Goal: Information Seeking & Learning: Learn about a topic

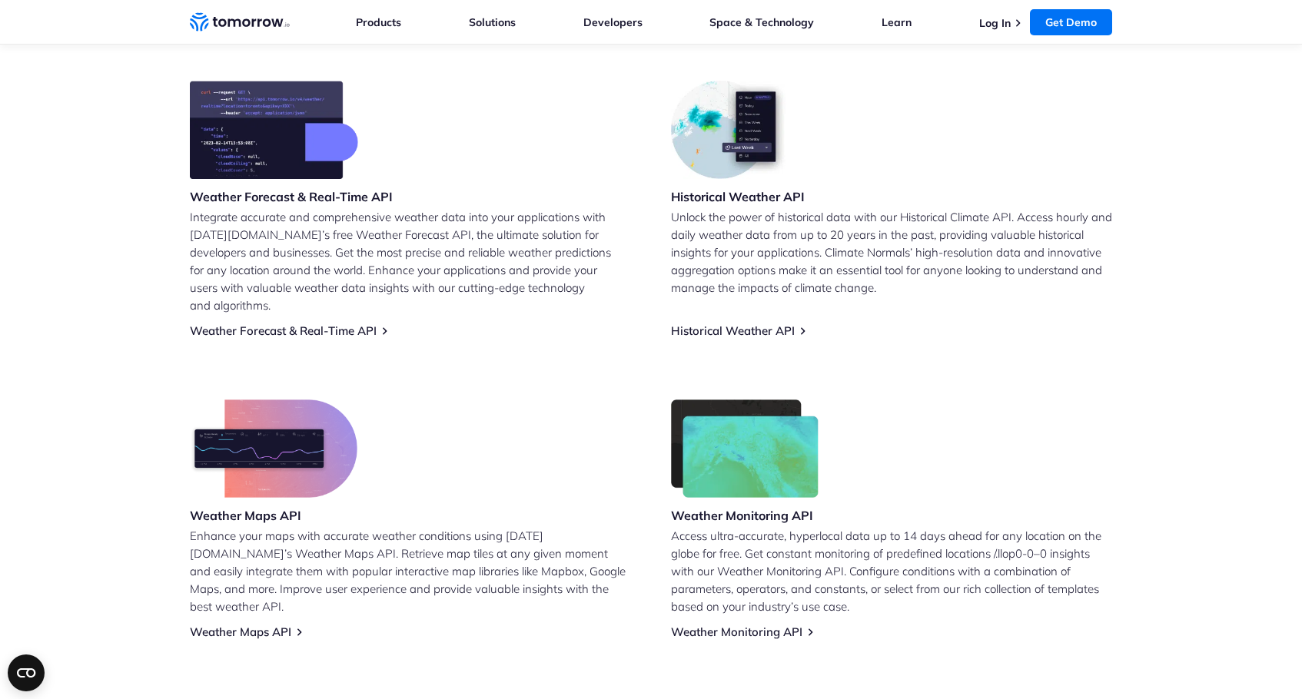
scroll to position [638, 0]
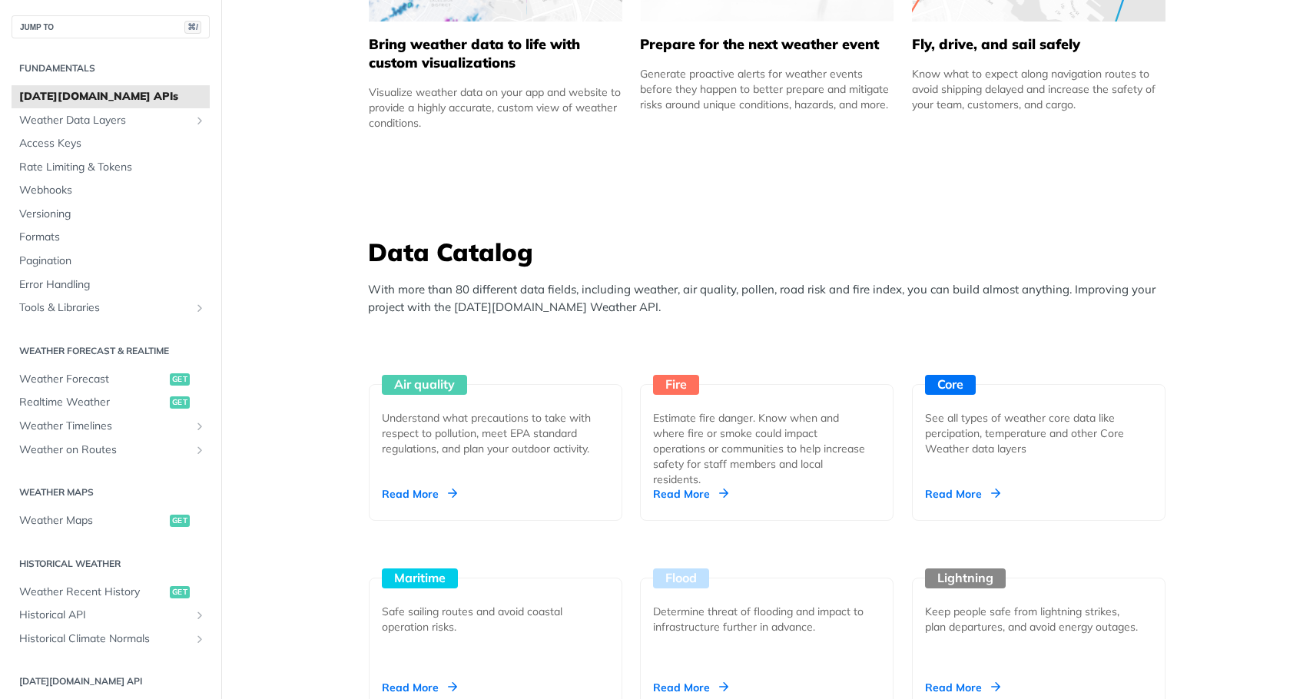
scroll to position [1143, 0]
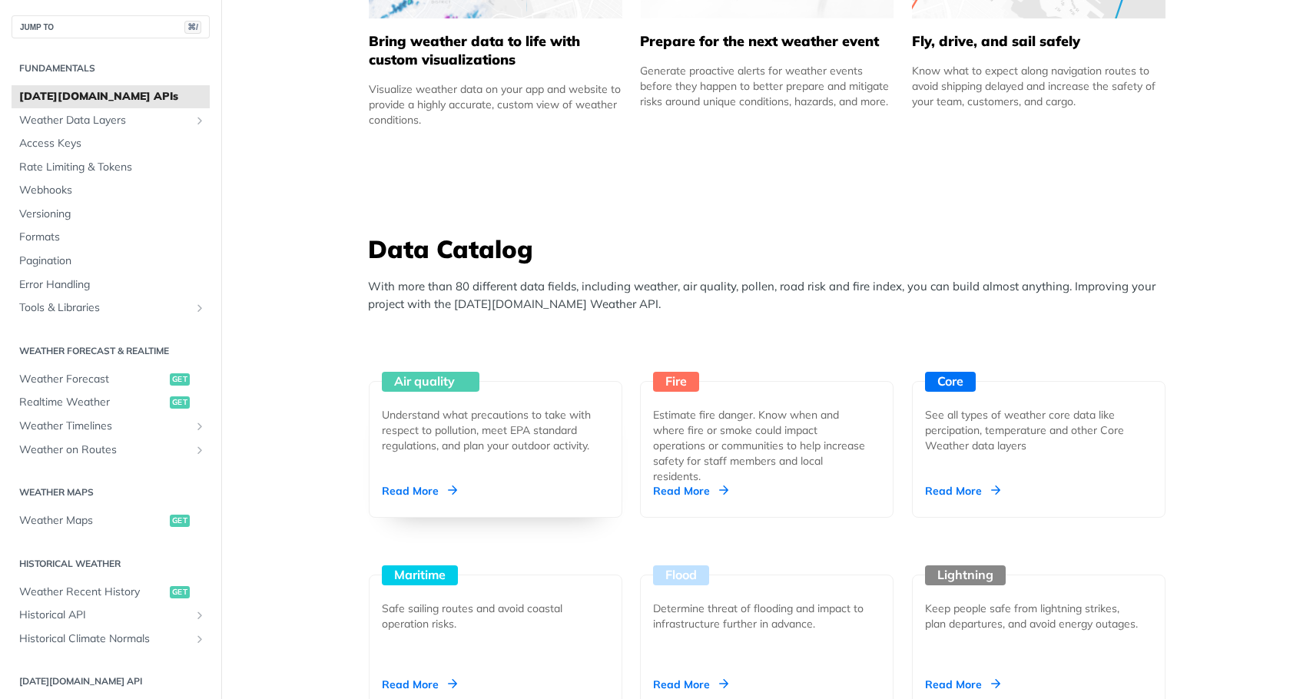
click at [422, 486] on div "Read More" at bounding box center [419, 490] width 75 height 15
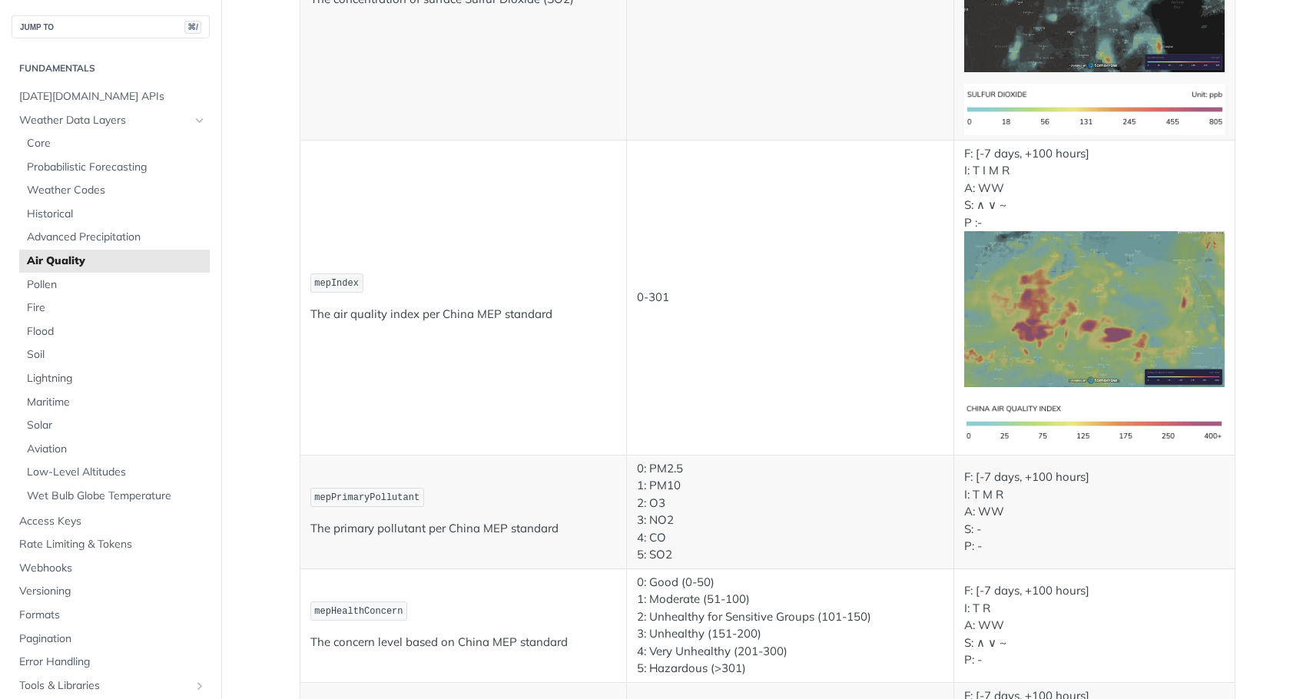
scroll to position [2029, 0]
click at [43, 283] on span "Pollen" at bounding box center [116, 284] width 179 height 15
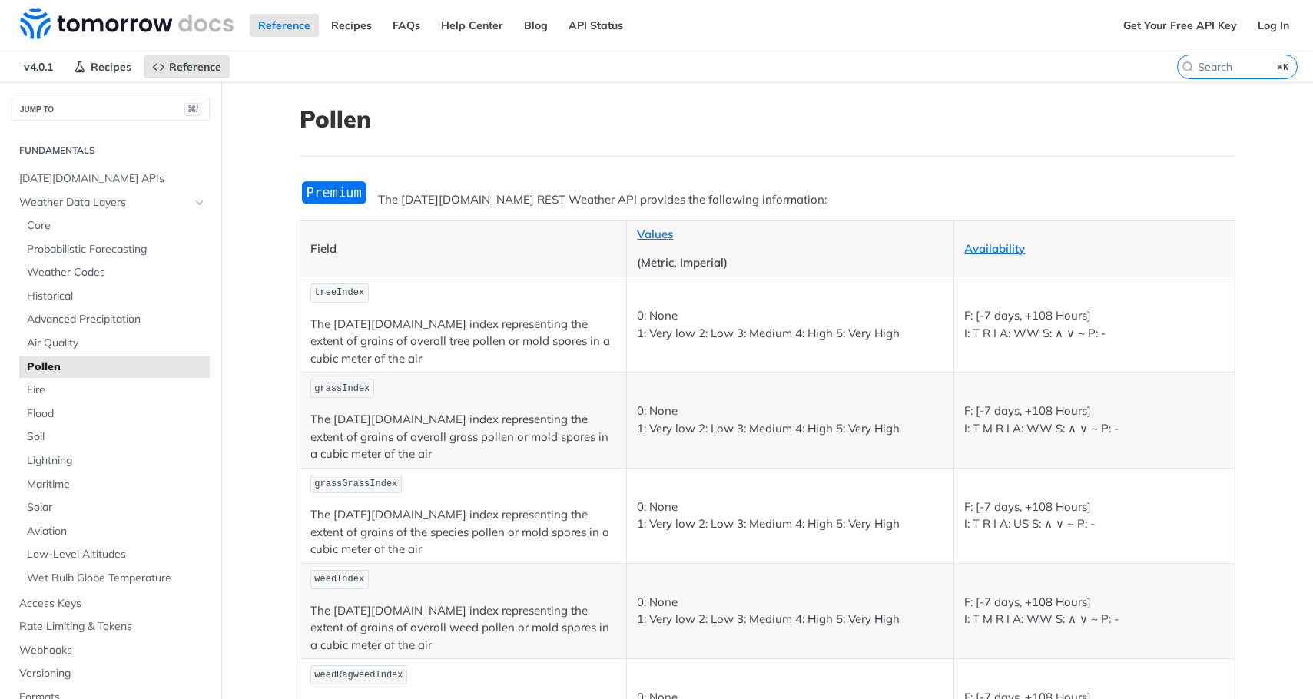
click at [326, 196] on img "Expand image" at bounding box center [334, 192] width 69 height 25
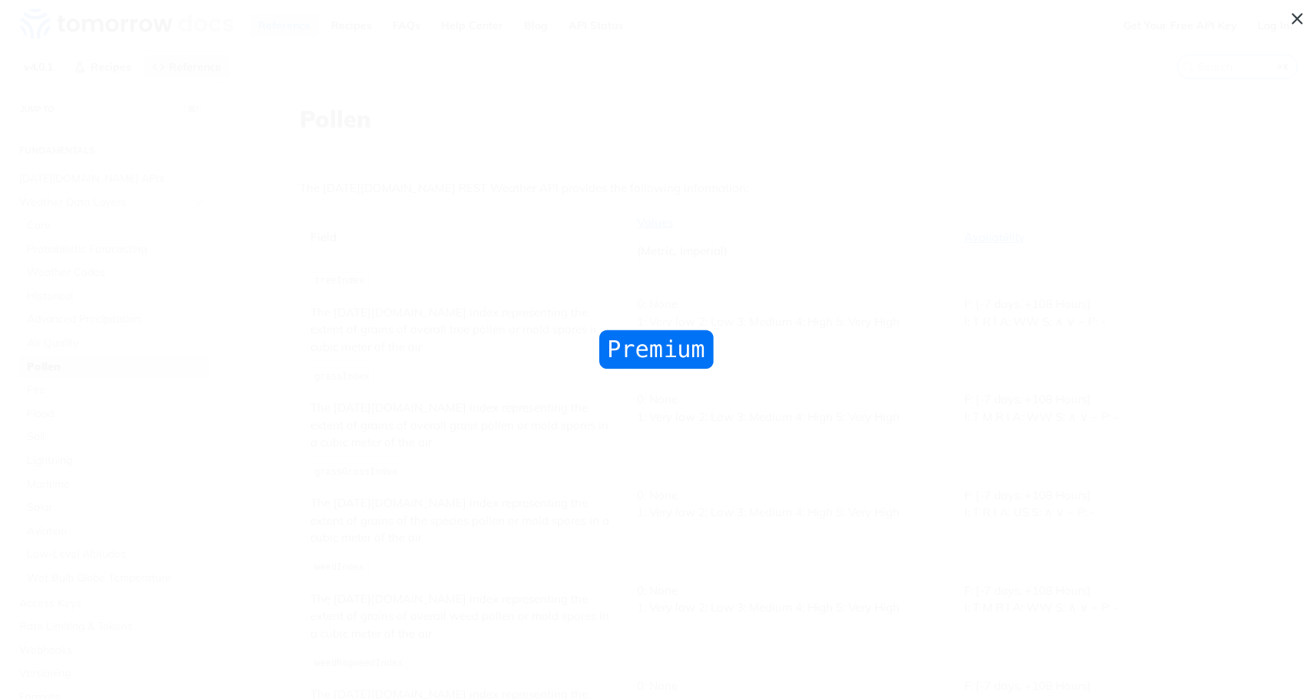
click at [684, 402] on span "Collapse image" at bounding box center [656, 349] width 1313 height 699
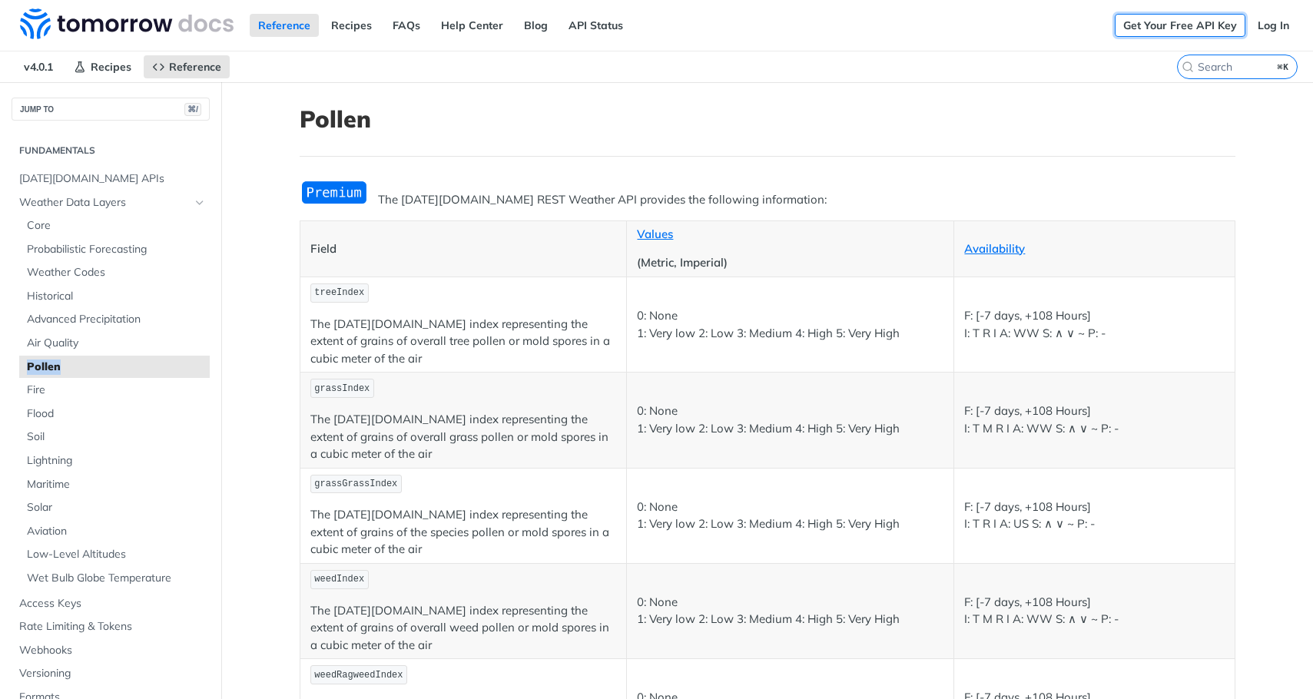
click at [1208, 22] on link "Get Your Free API Key" at bounding box center [1180, 25] width 131 height 23
click at [1147, 29] on link "Get Your Free API Key" at bounding box center [1180, 25] width 131 height 23
click at [1269, 25] on link "Log In" at bounding box center [1274, 25] width 48 height 23
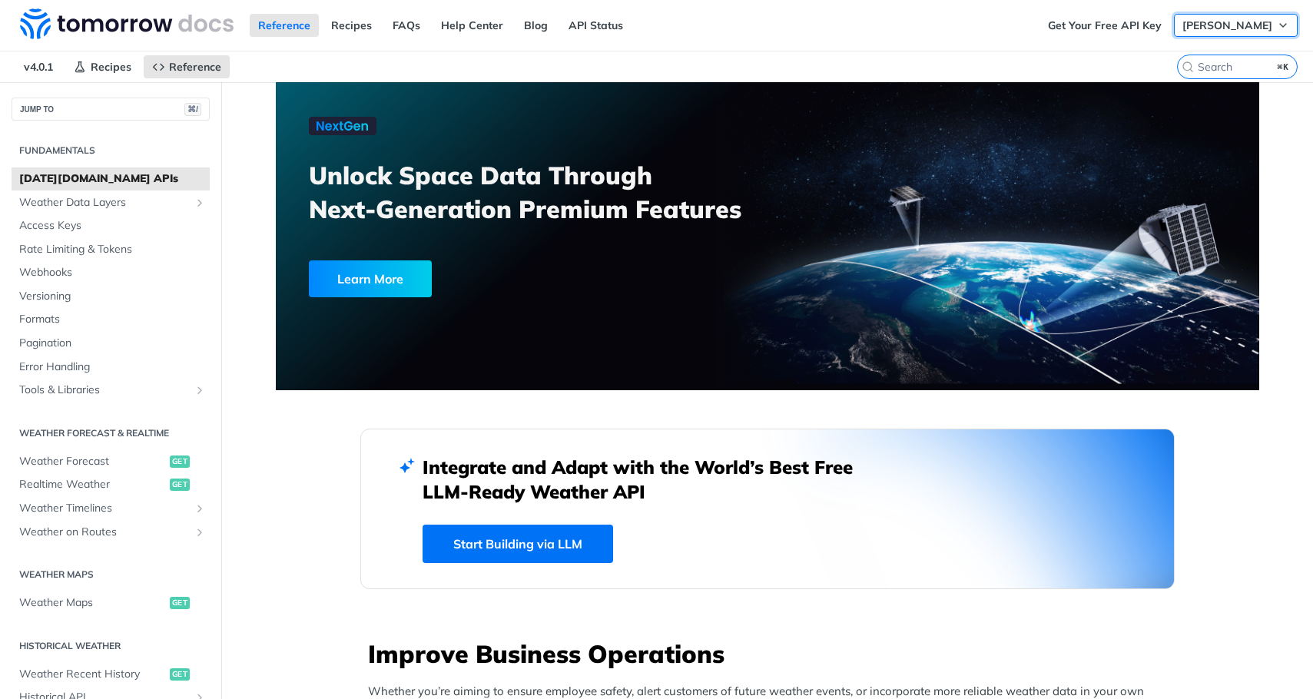
click at [1211, 26] on span "andrew berman" at bounding box center [1228, 25] width 90 height 14
click at [1249, 27] on span "[PERSON_NAME]" at bounding box center [1228, 25] width 90 height 14
click at [110, 26] on img at bounding box center [127, 23] width 214 height 31
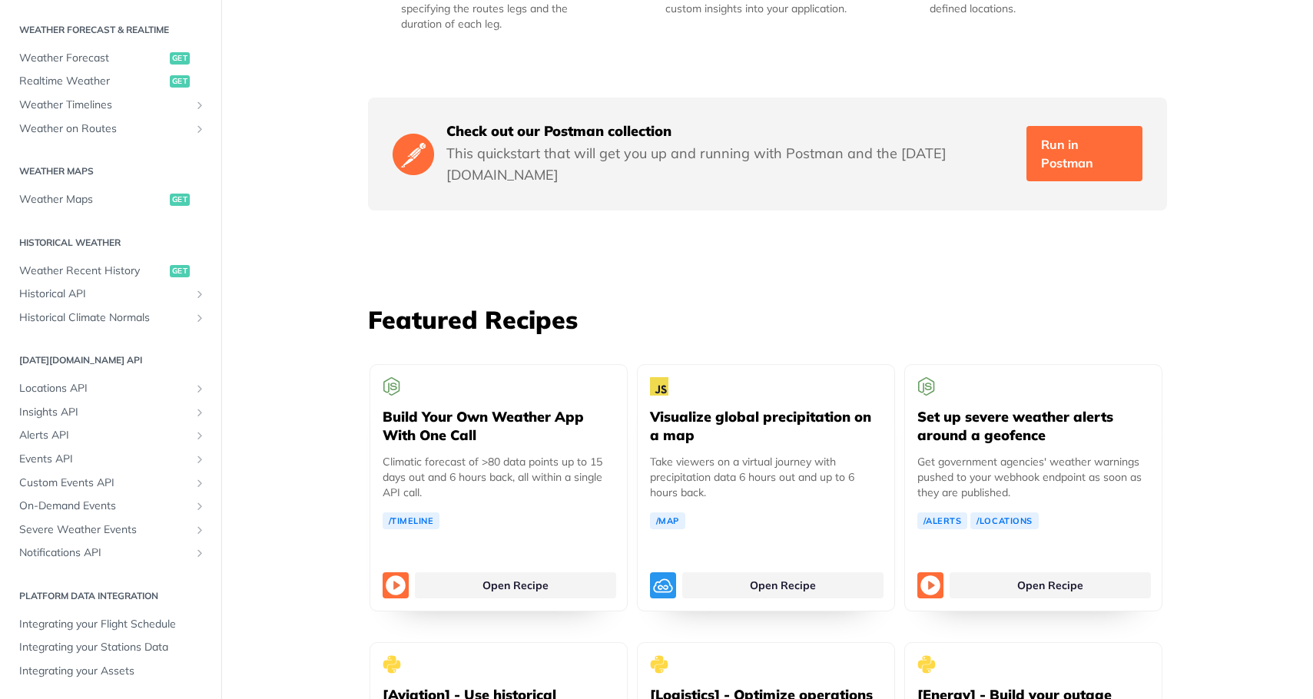
scroll to position [3342, 0]
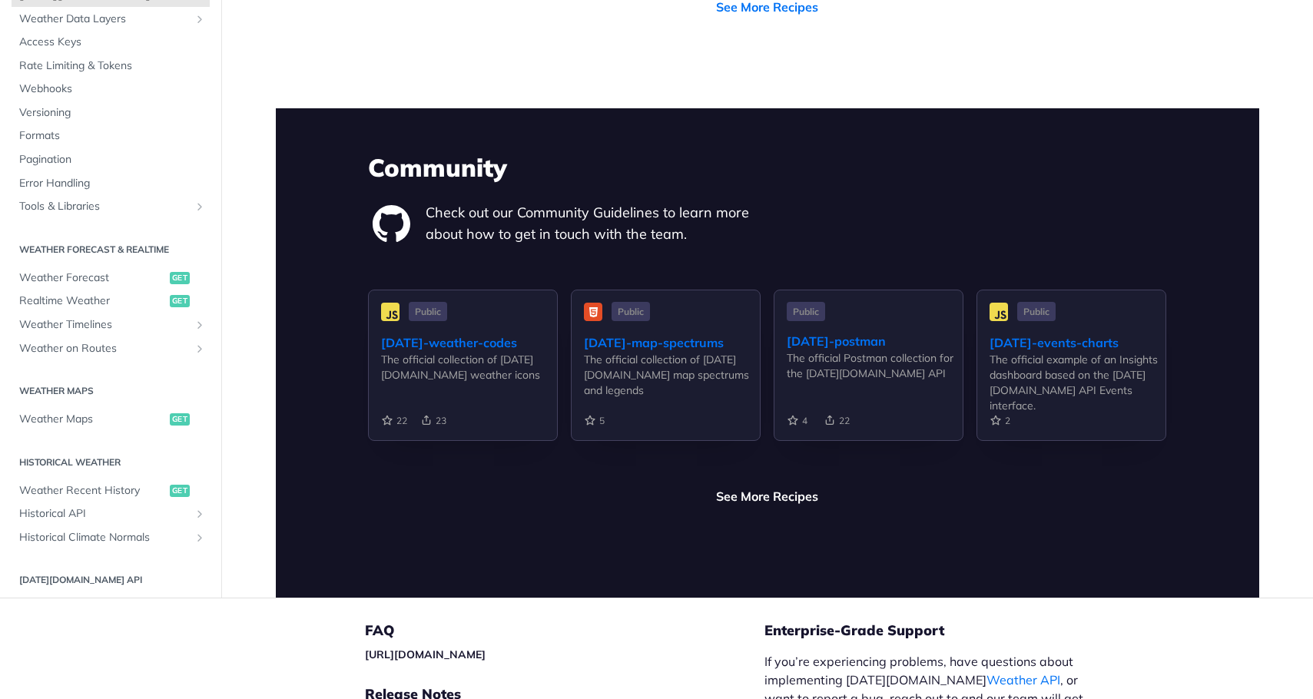
scroll to position [3643, 0]
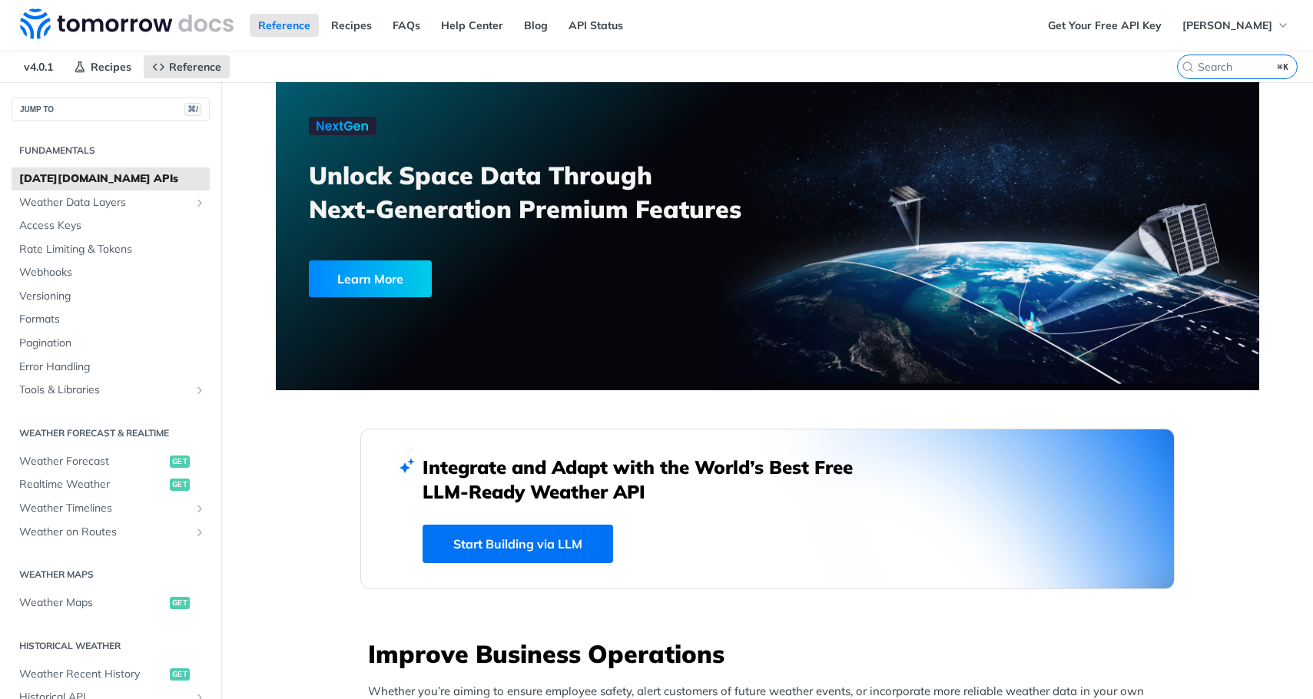
drag, startPoint x: 471, startPoint y: 293, endPoint x: 475, endPoint y: 269, distance: 24.1
click at [589, 22] on link "API Status" at bounding box center [595, 25] width 71 height 23
click at [25, 28] on img at bounding box center [127, 23] width 214 height 31
